Goal: Task Accomplishment & Management: Manage account settings

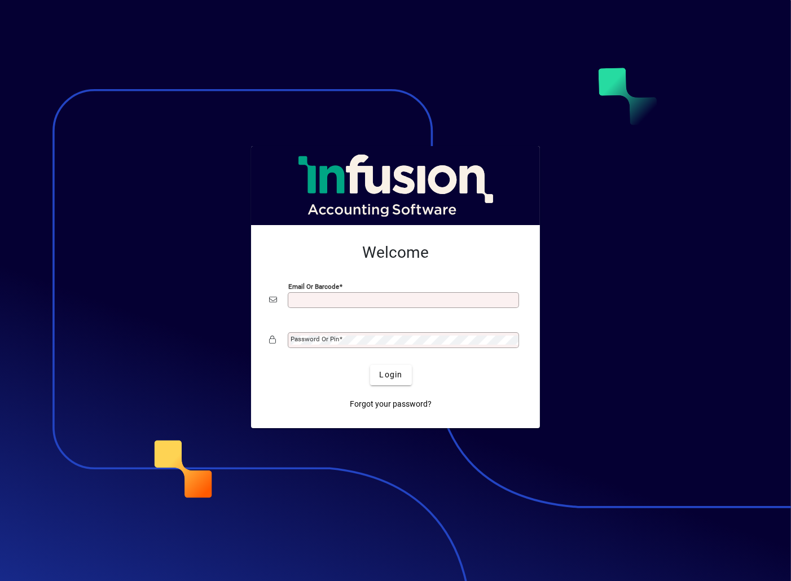
click at [350, 302] on input "Email or Barcode" at bounding box center [405, 300] width 228 height 9
